Goal: Use online tool/utility: Utilize a website feature to perform a specific function

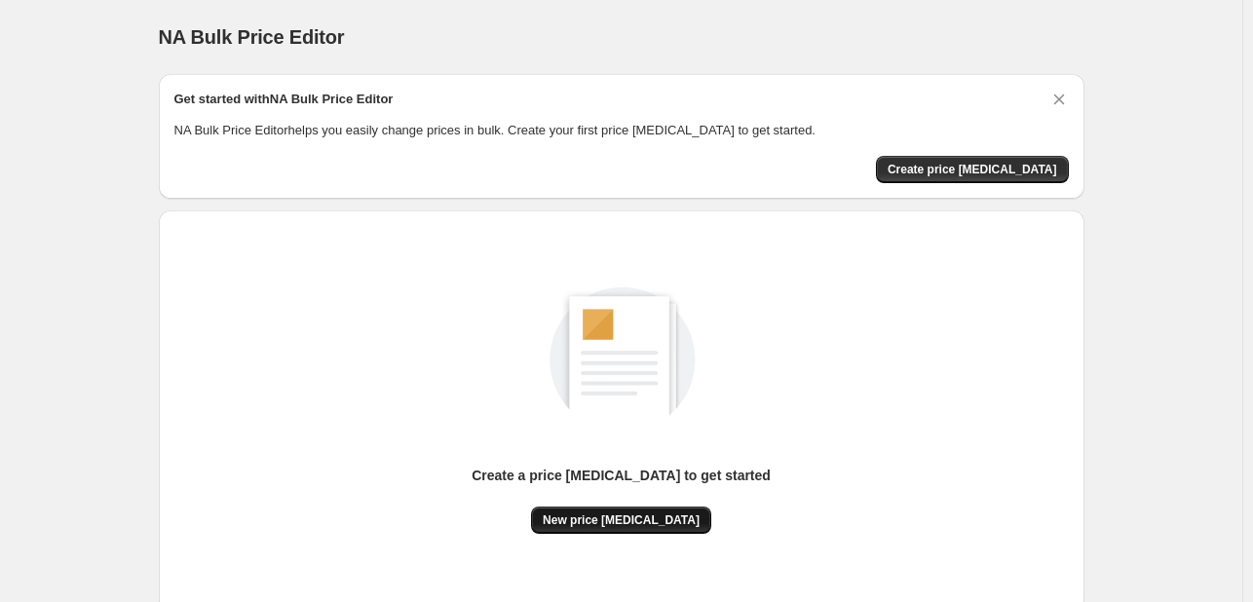
click at [656, 523] on span "New price [MEDICAL_DATA]" at bounding box center [621, 520] width 157 height 16
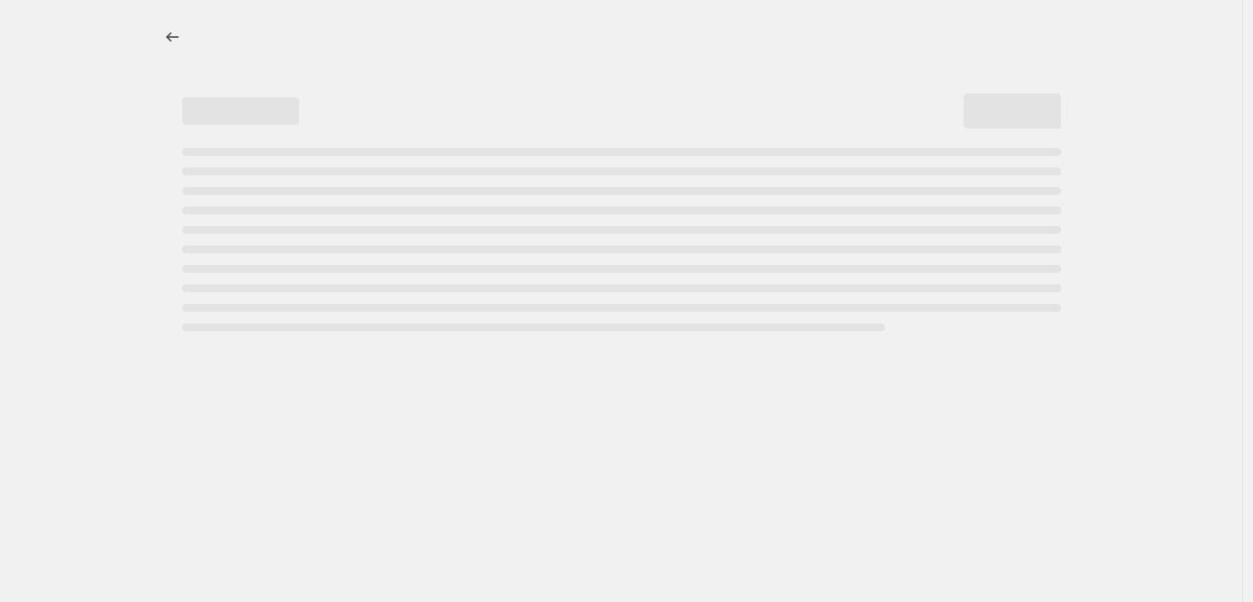
select select "percentage"
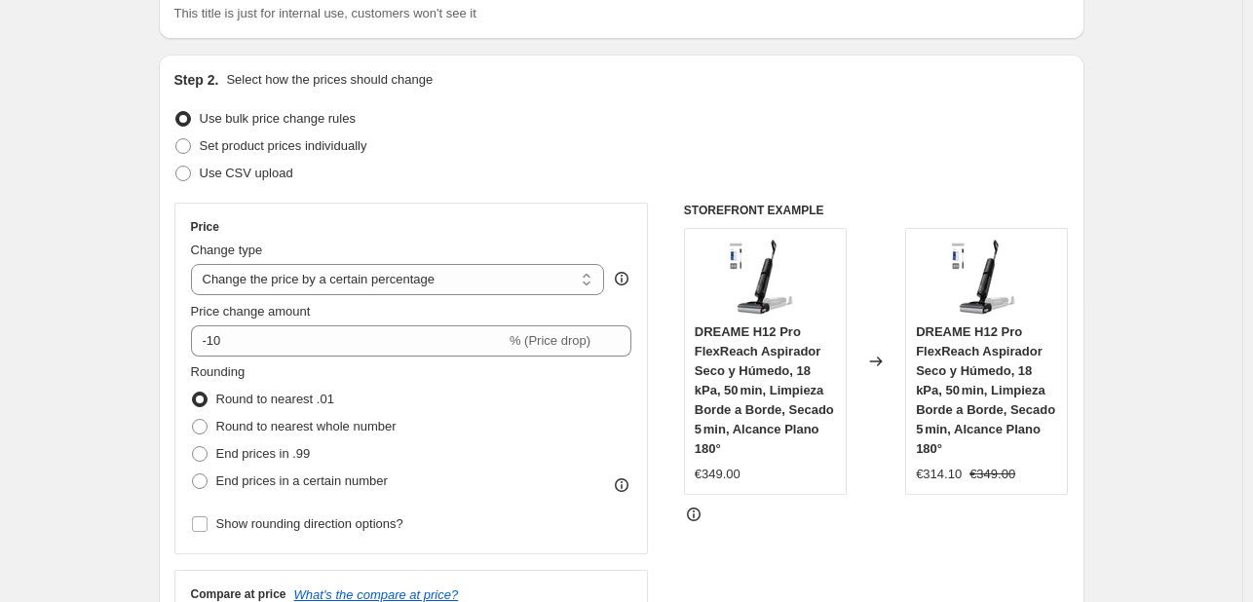
scroll to position [195, 0]
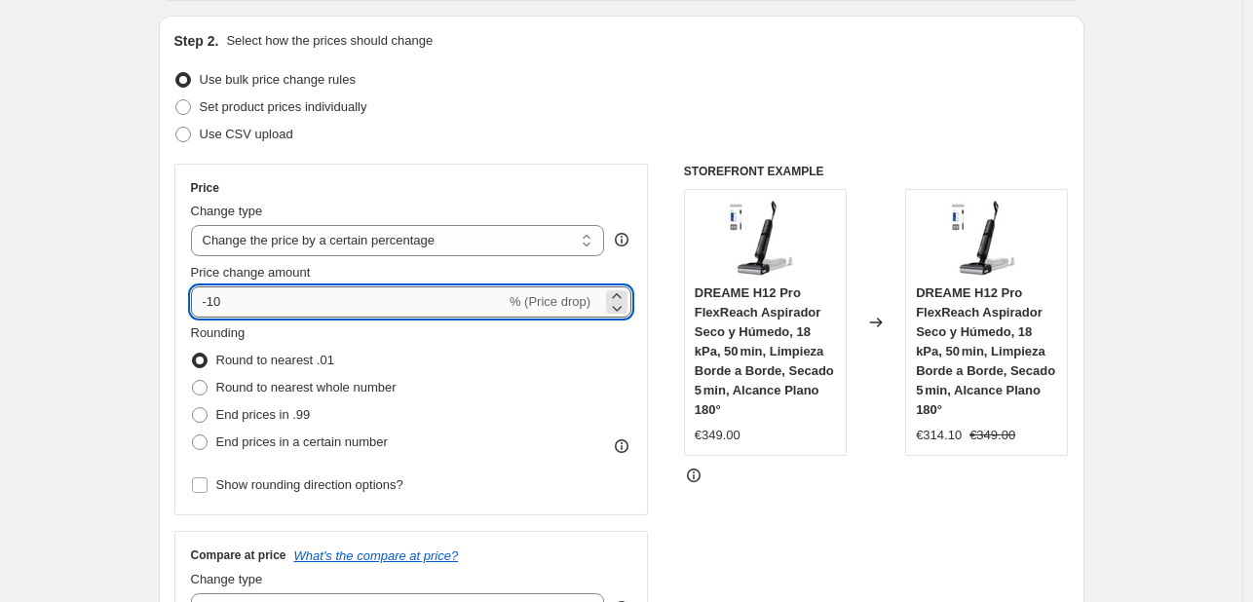
click at [406, 294] on input "-10" at bounding box center [348, 301] width 315 height 31
type input "-1"
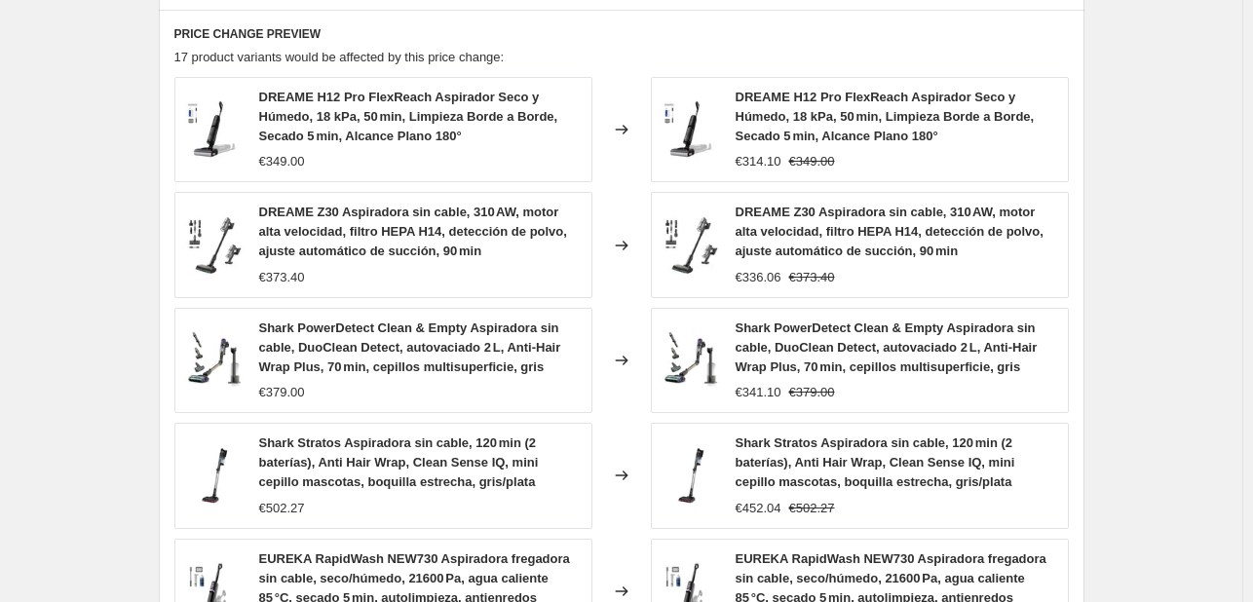
scroll to position [1473, 0]
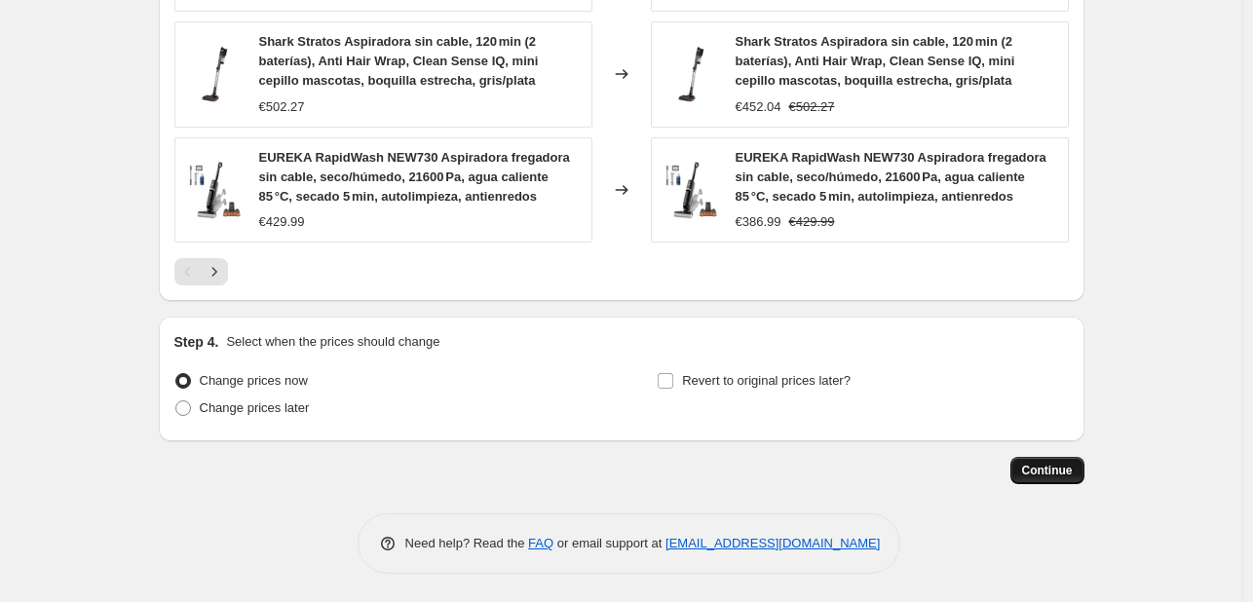
type input "-32"
click at [1035, 469] on span "Continue" at bounding box center [1047, 471] width 51 height 16
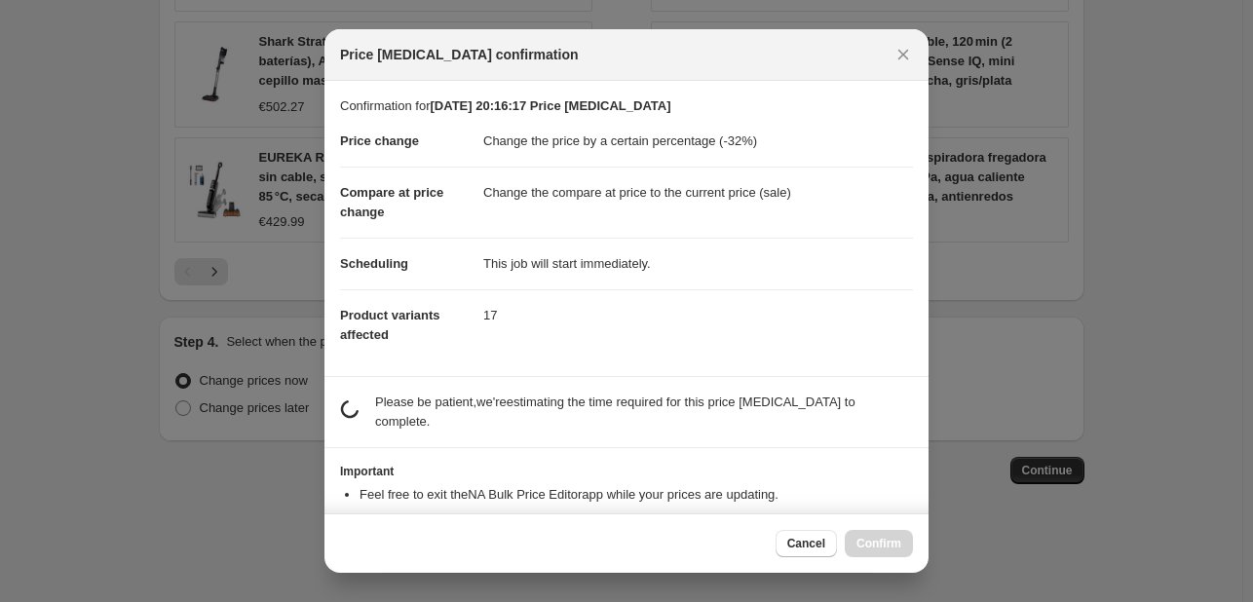
scroll to position [37, 0]
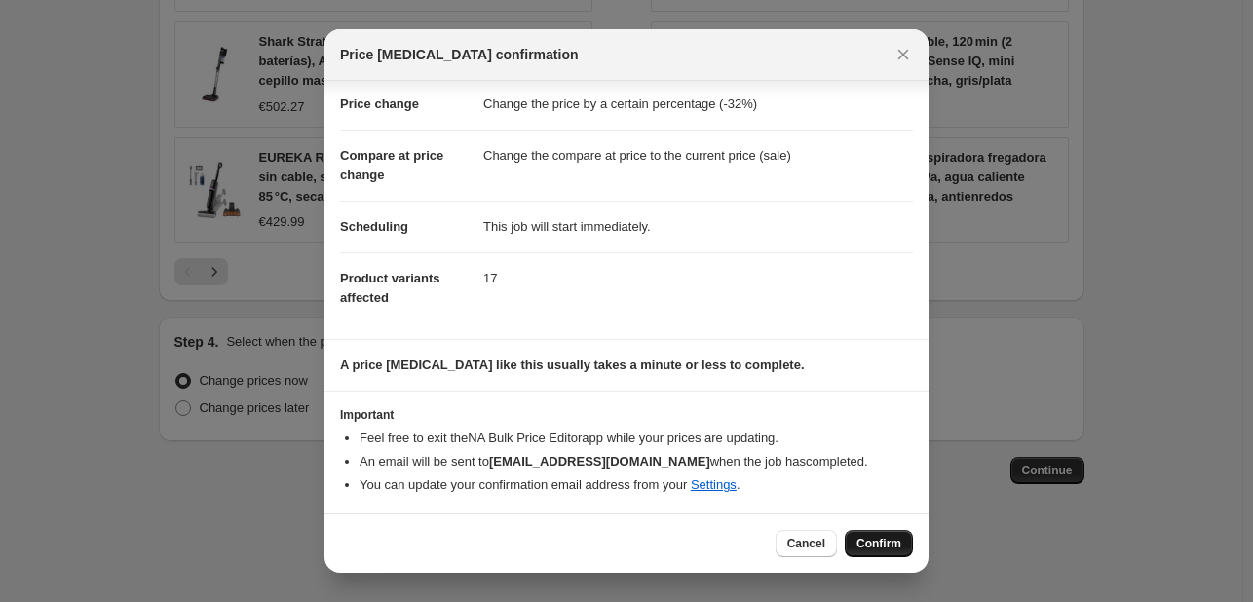
click at [876, 542] on span "Confirm" at bounding box center [878, 544] width 45 height 16
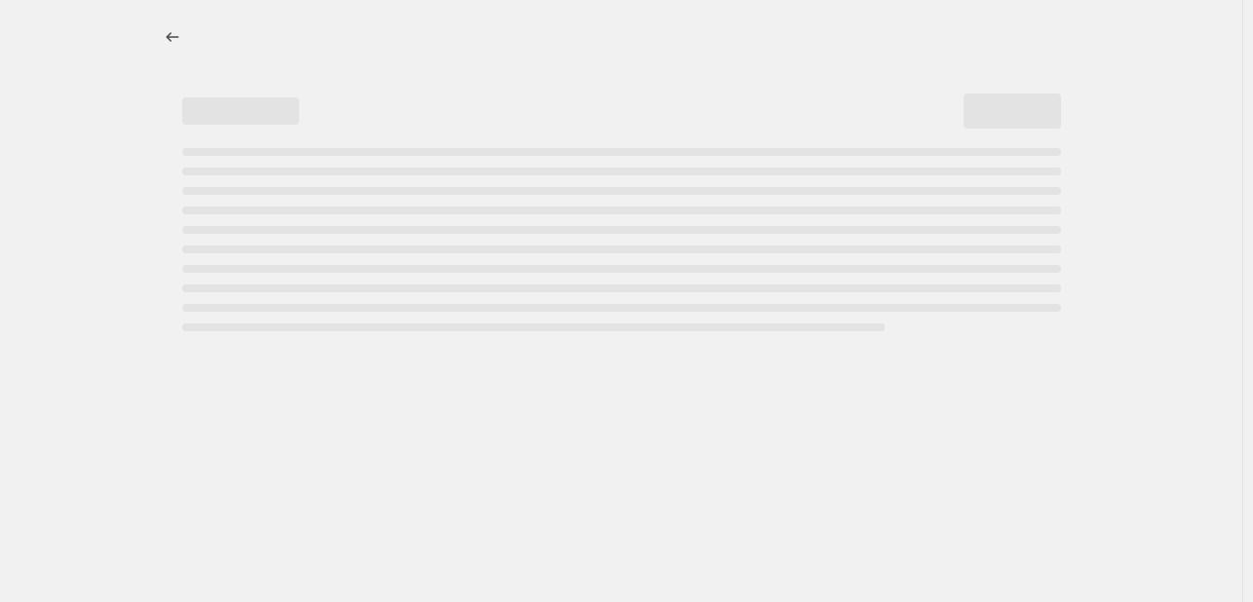
select select "percentage"
